Goal: Information Seeking & Learning: Learn about a topic

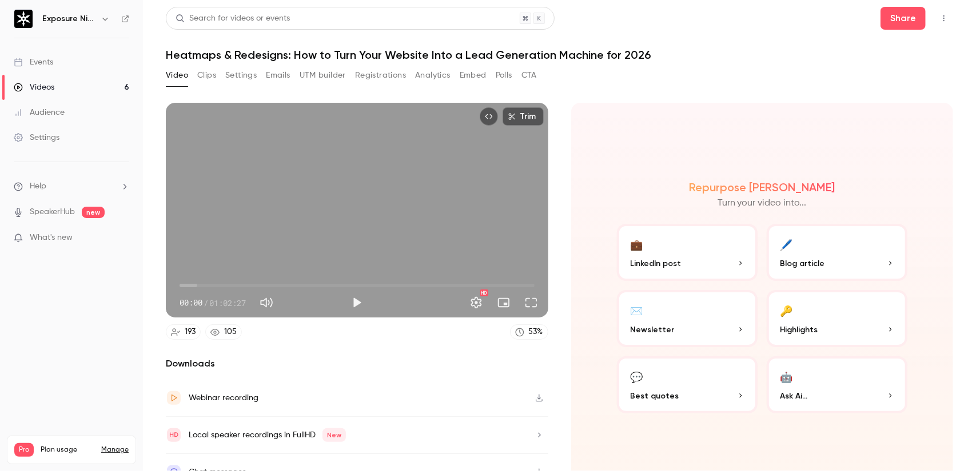
click at [427, 74] on button "Analytics" at bounding box center [432, 75] width 35 height 18
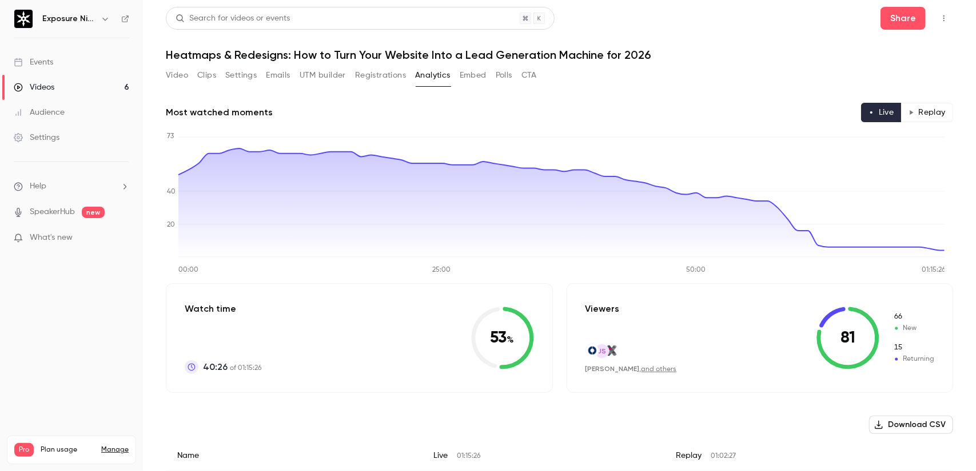
click at [377, 81] on button "Registrations" at bounding box center [380, 75] width 51 height 18
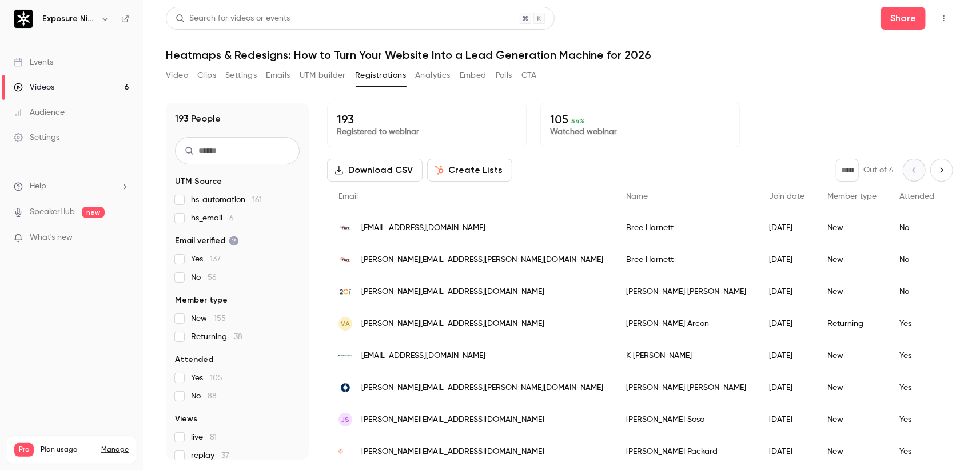
click at [436, 73] on button "Analytics" at bounding box center [432, 75] width 35 height 18
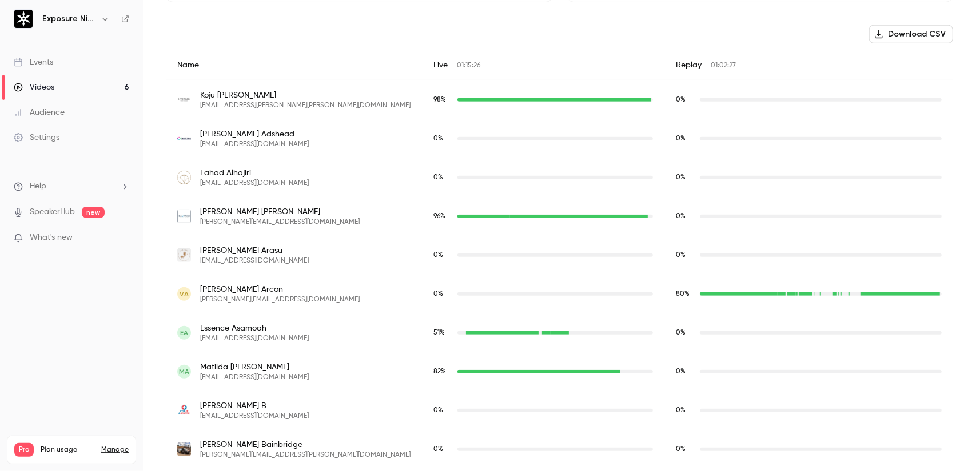
scroll to position [400, 0]
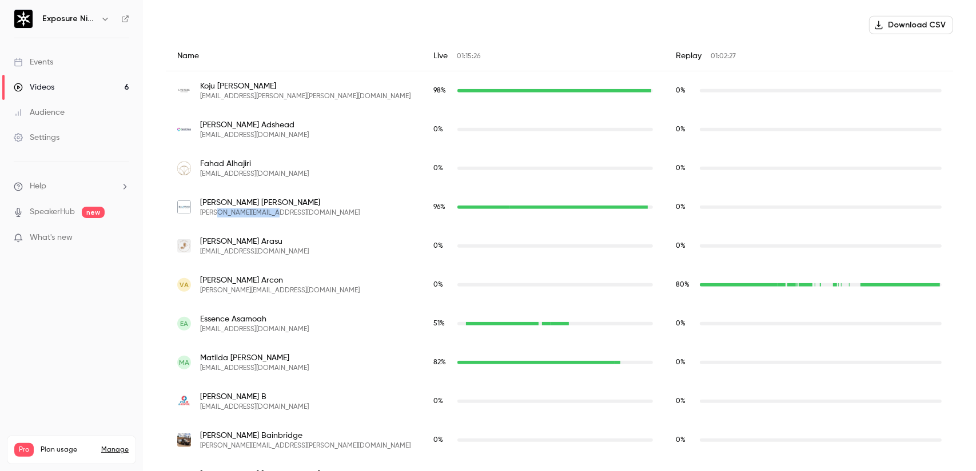
drag, startPoint x: 287, startPoint y: 211, endPoint x: 217, endPoint y: 215, distance: 70.4
click at [217, 215] on div "[PERSON_NAME] [PERSON_NAME][EMAIL_ADDRESS][DOMAIN_NAME]" at bounding box center [293, 207] width 233 height 21
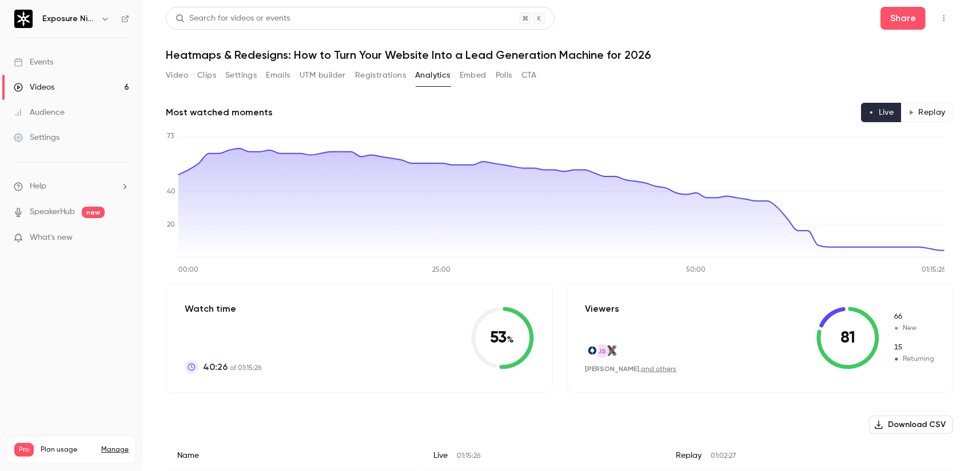
click at [502, 75] on button "Polls" at bounding box center [503, 75] width 17 height 18
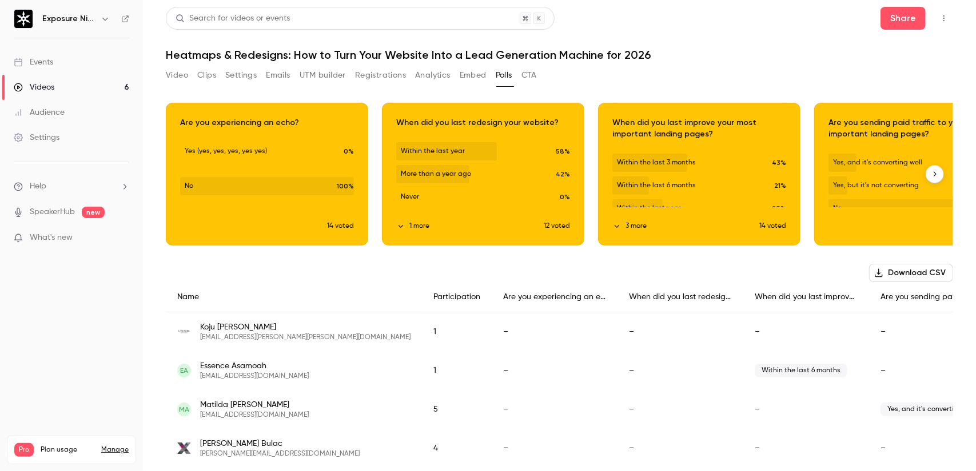
click at [500, 211] on div "Download image" at bounding box center [482, 174] width 201 height 142
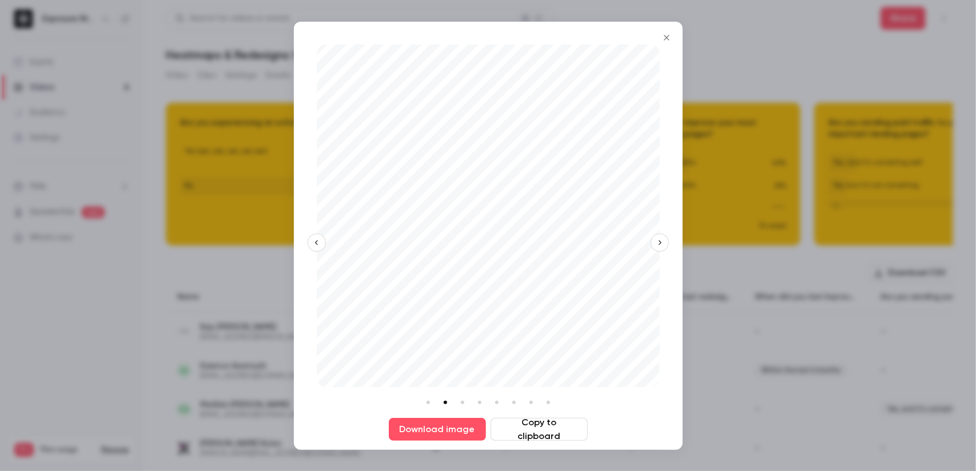
drag, startPoint x: 698, startPoint y: 74, endPoint x: 696, endPoint y: 99, distance: 25.3
click at [698, 73] on div at bounding box center [488, 235] width 976 height 471
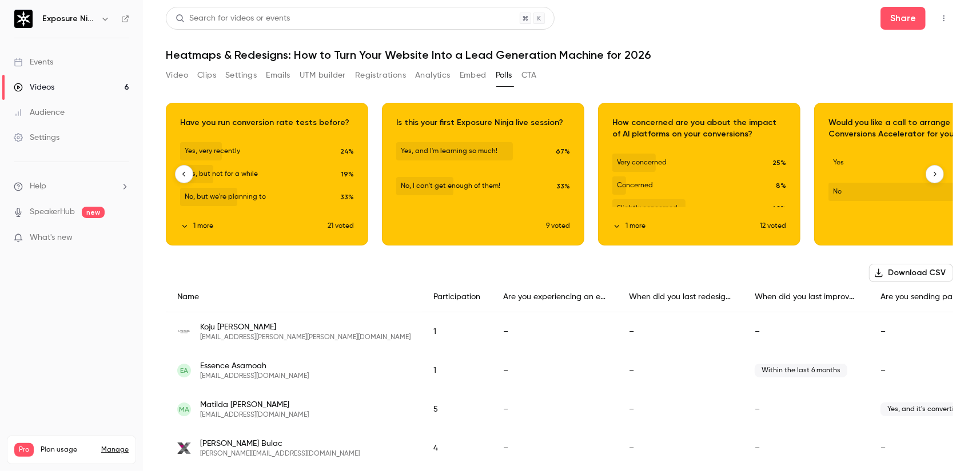
scroll to position [0, 936]
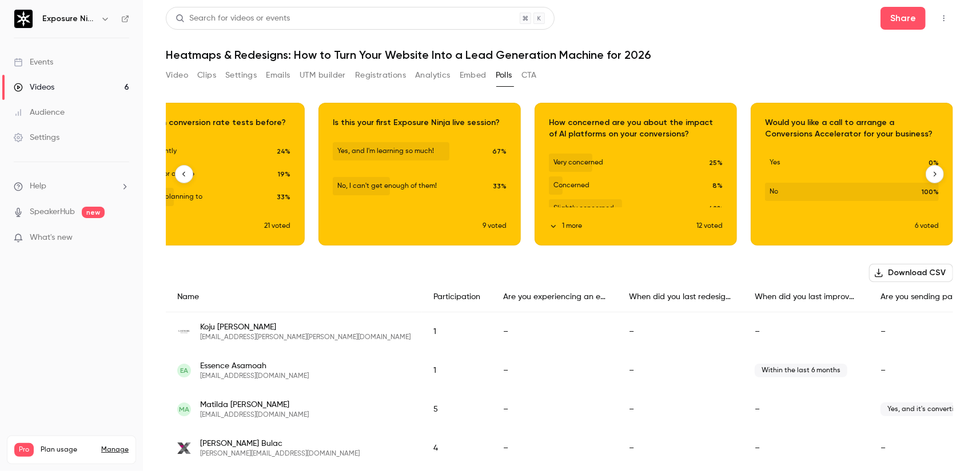
click at [841, 204] on div "Download image" at bounding box center [851, 174] width 201 height 142
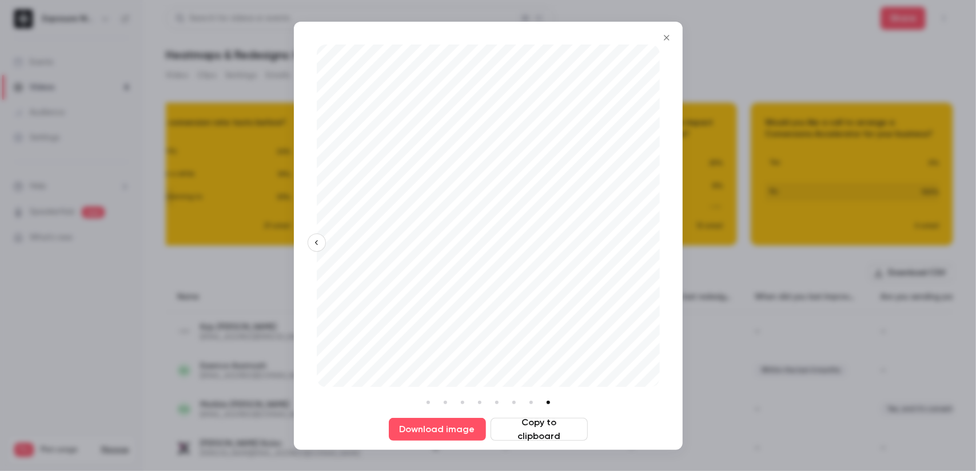
click at [673, 35] on button "Close" at bounding box center [666, 37] width 23 height 23
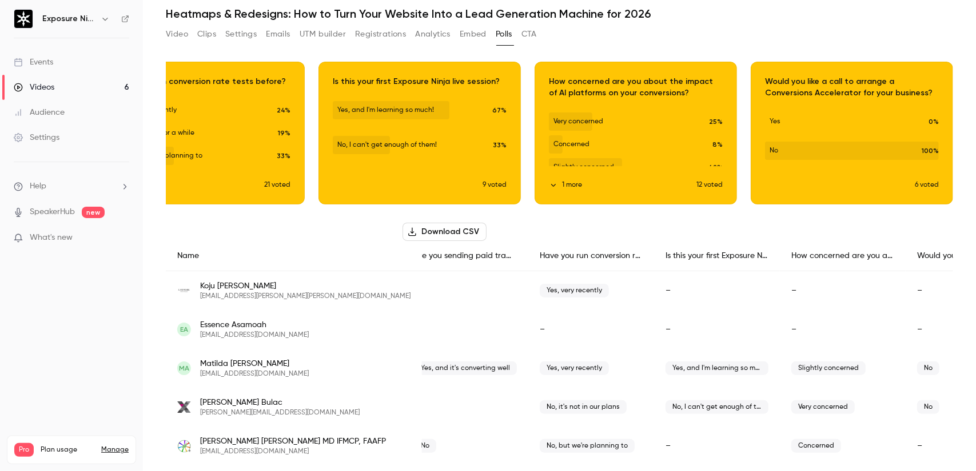
scroll to position [0, 0]
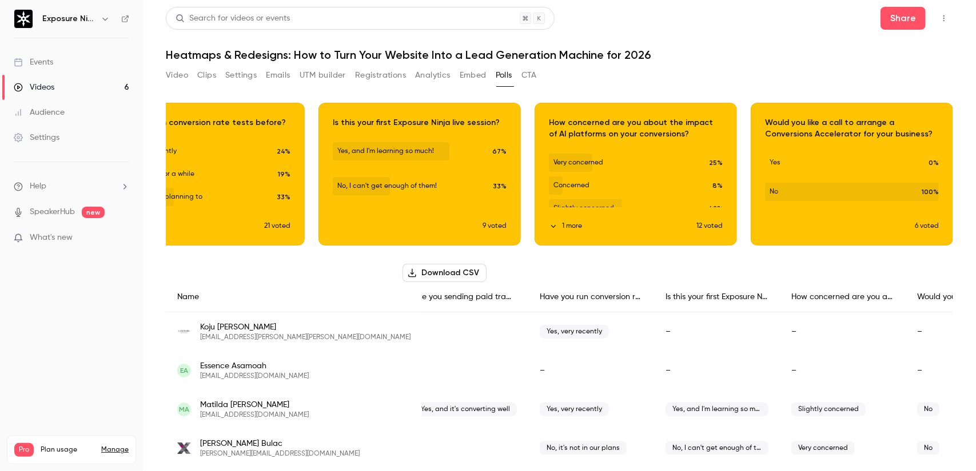
click at [533, 73] on button "CTA" at bounding box center [528, 75] width 15 height 18
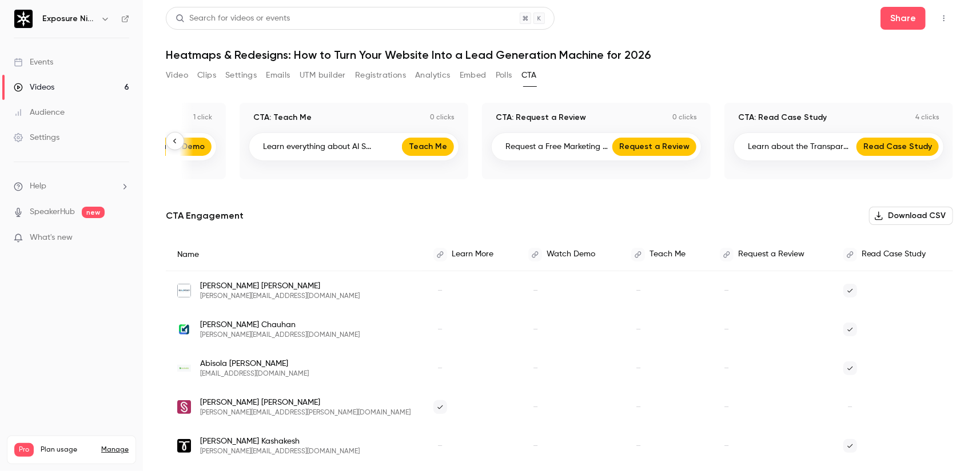
click at [438, 74] on button "Analytics" at bounding box center [432, 75] width 35 height 18
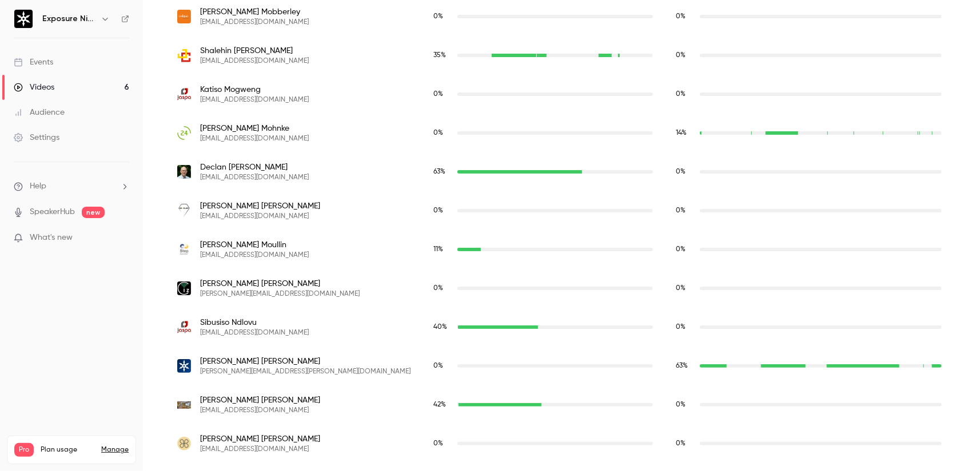
scroll to position [5152, 0]
